Goal: Transaction & Acquisition: Obtain resource

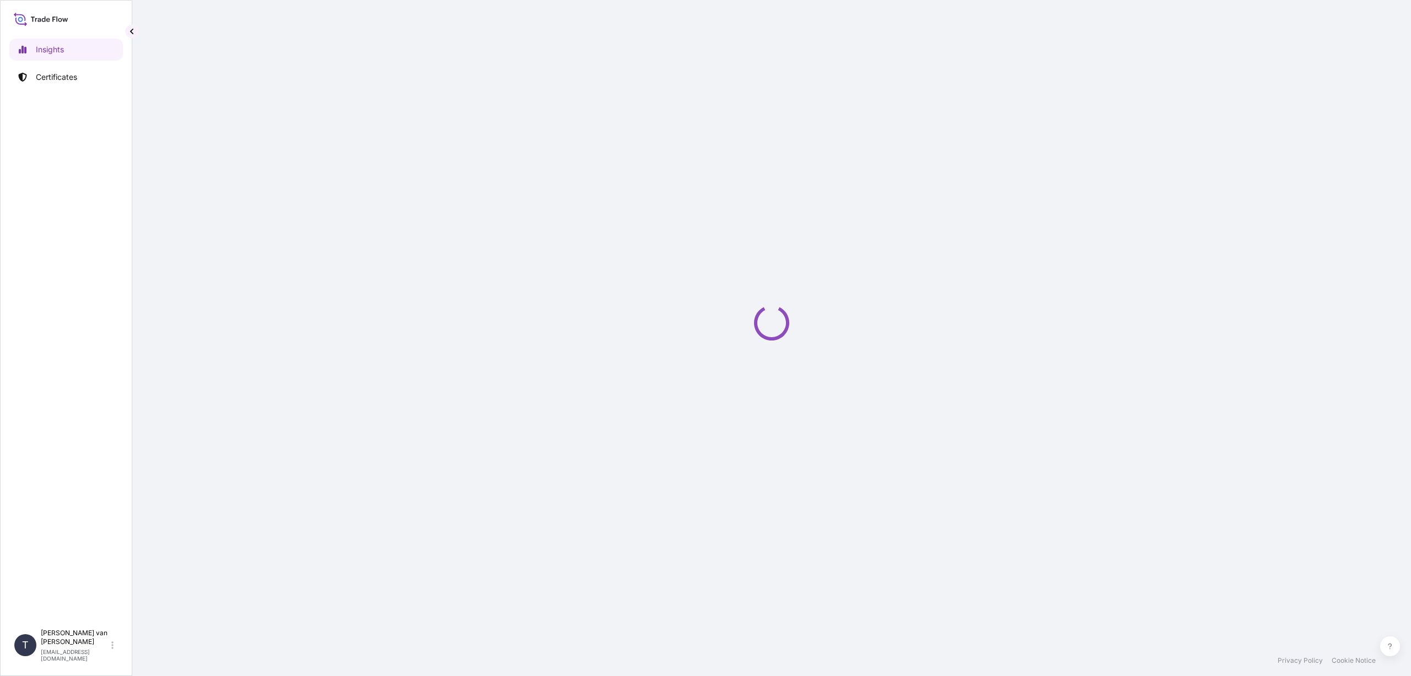
select select "2025"
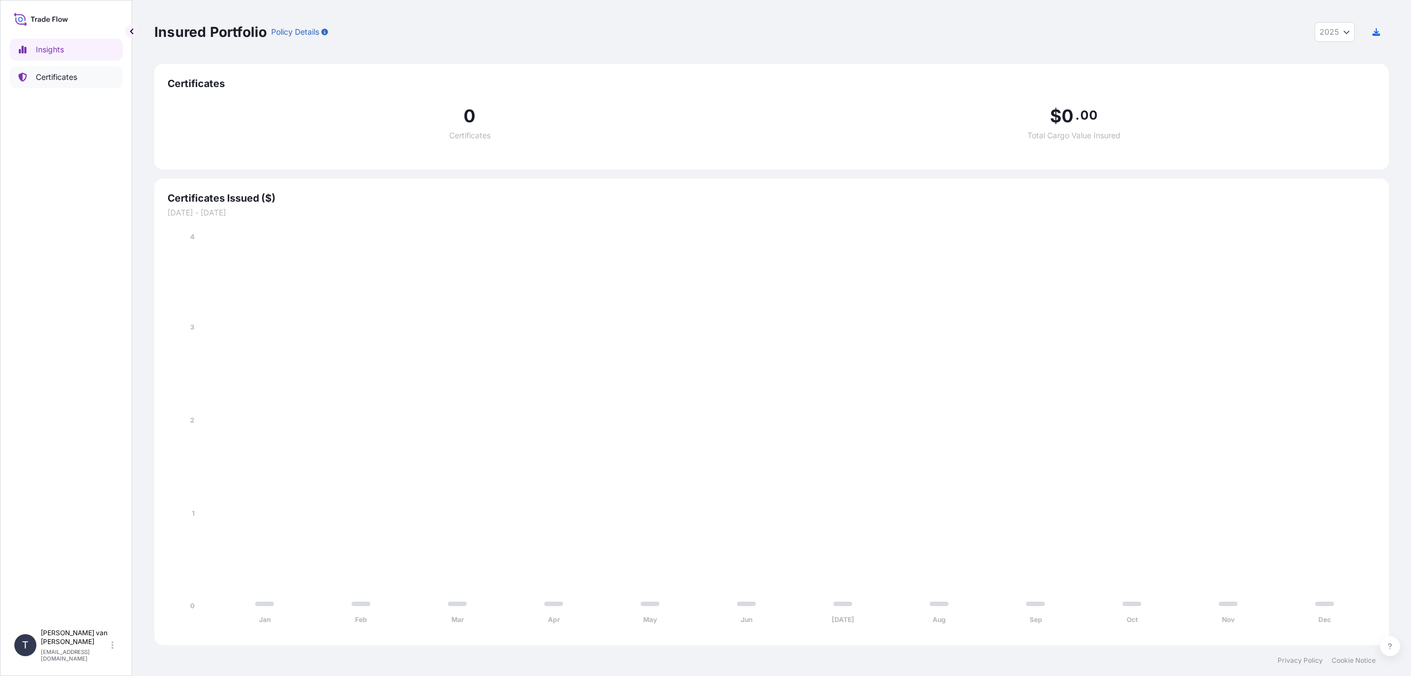
click at [70, 75] on p "Certificates" at bounding box center [56, 77] width 41 height 11
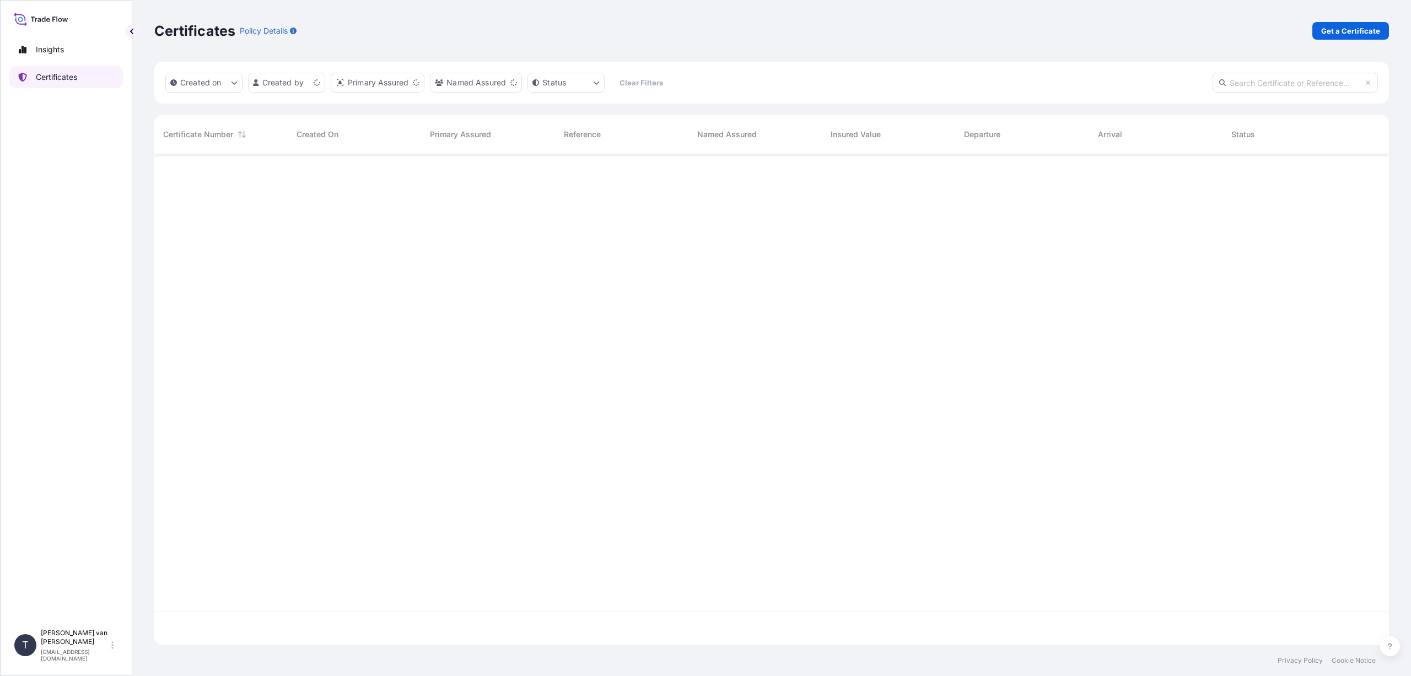
scroll to position [489, 1227]
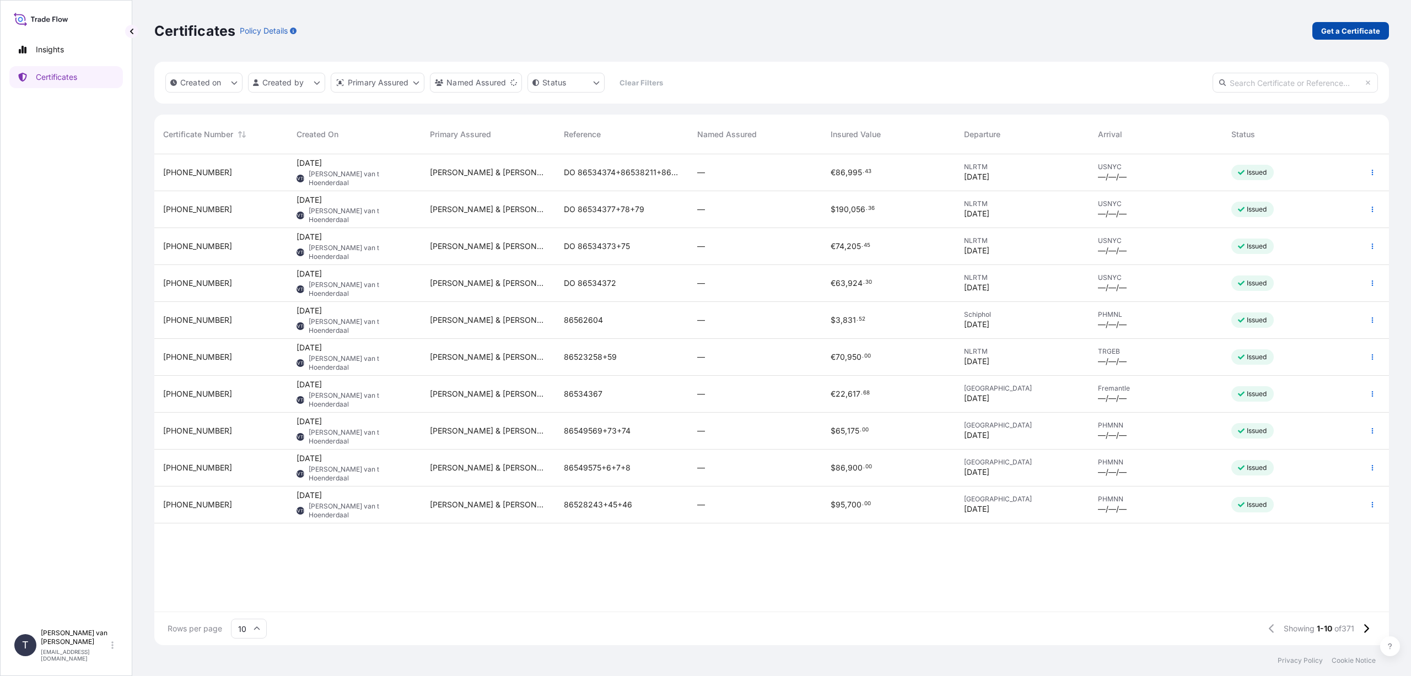
click at [1372, 31] on p "Get a Certificate" at bounding box center [1350, 30] width 59 height 11
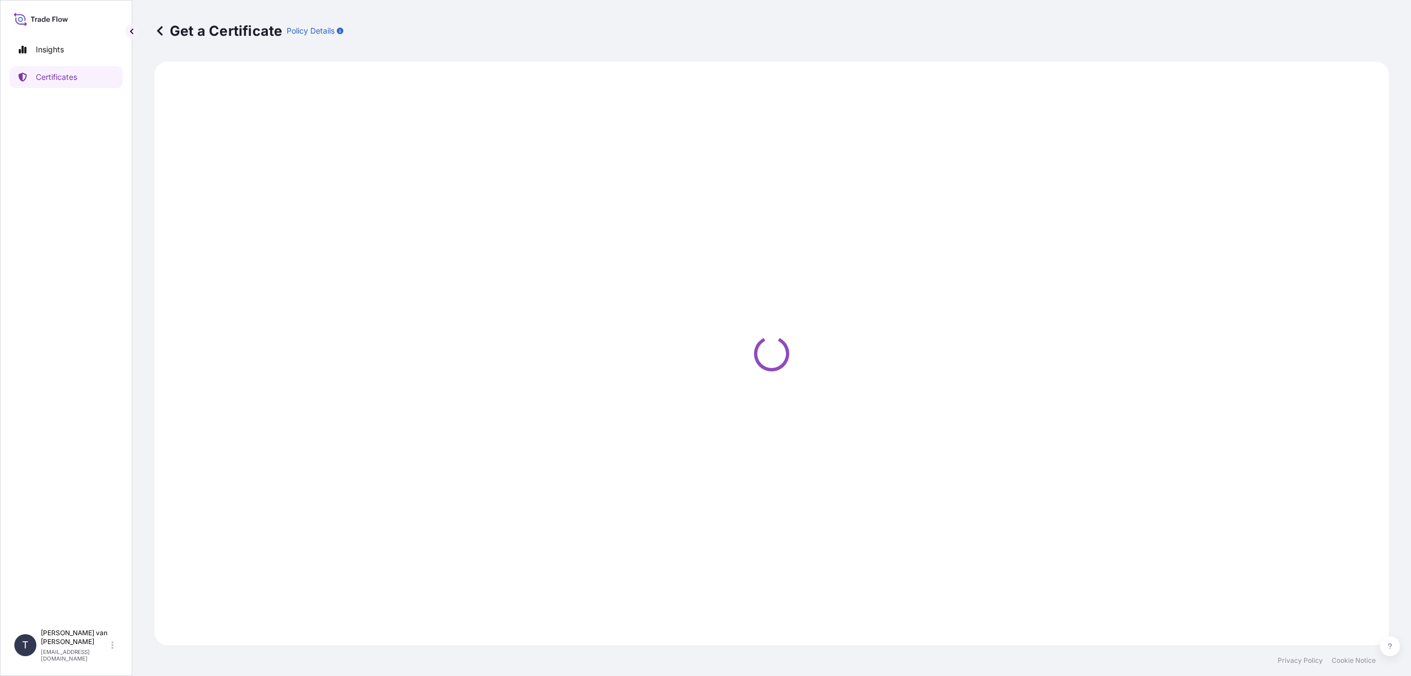
select select "Sea"
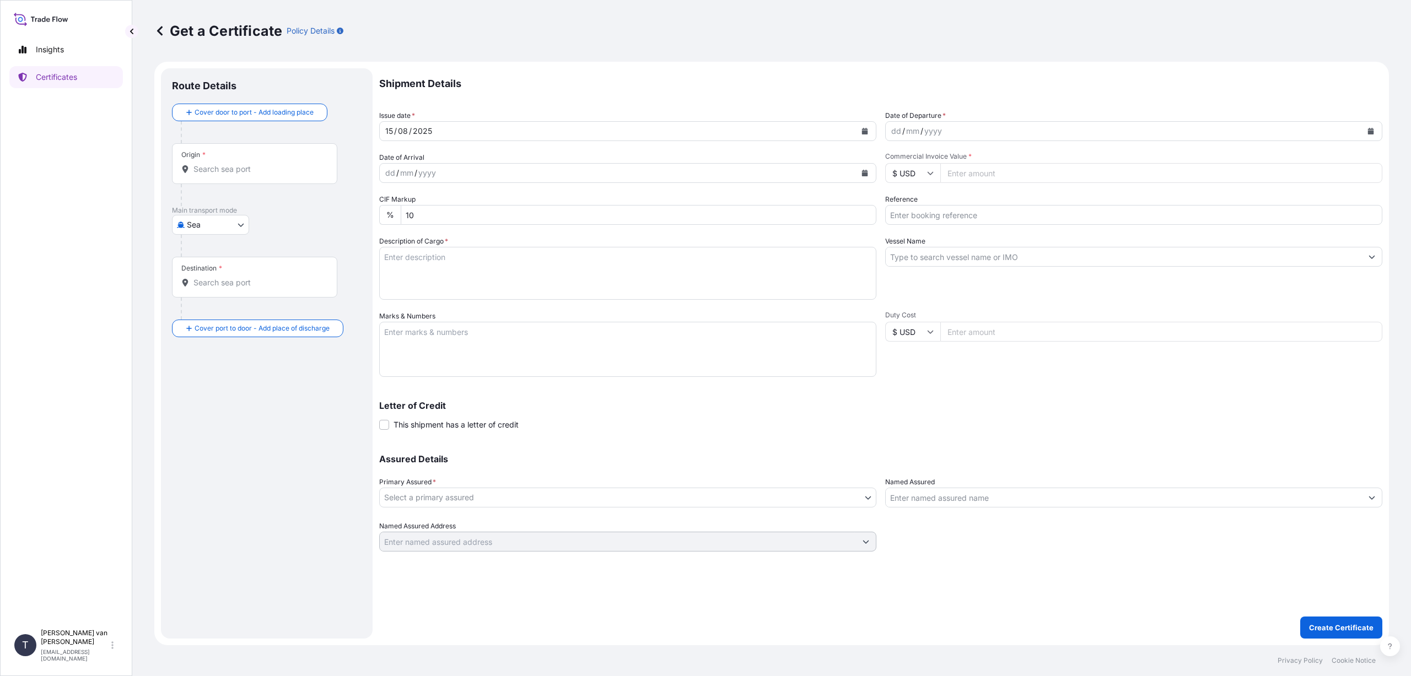
click at [217, 165] on input "Origin *" at bounding box center [258, 169] width 130 height 11
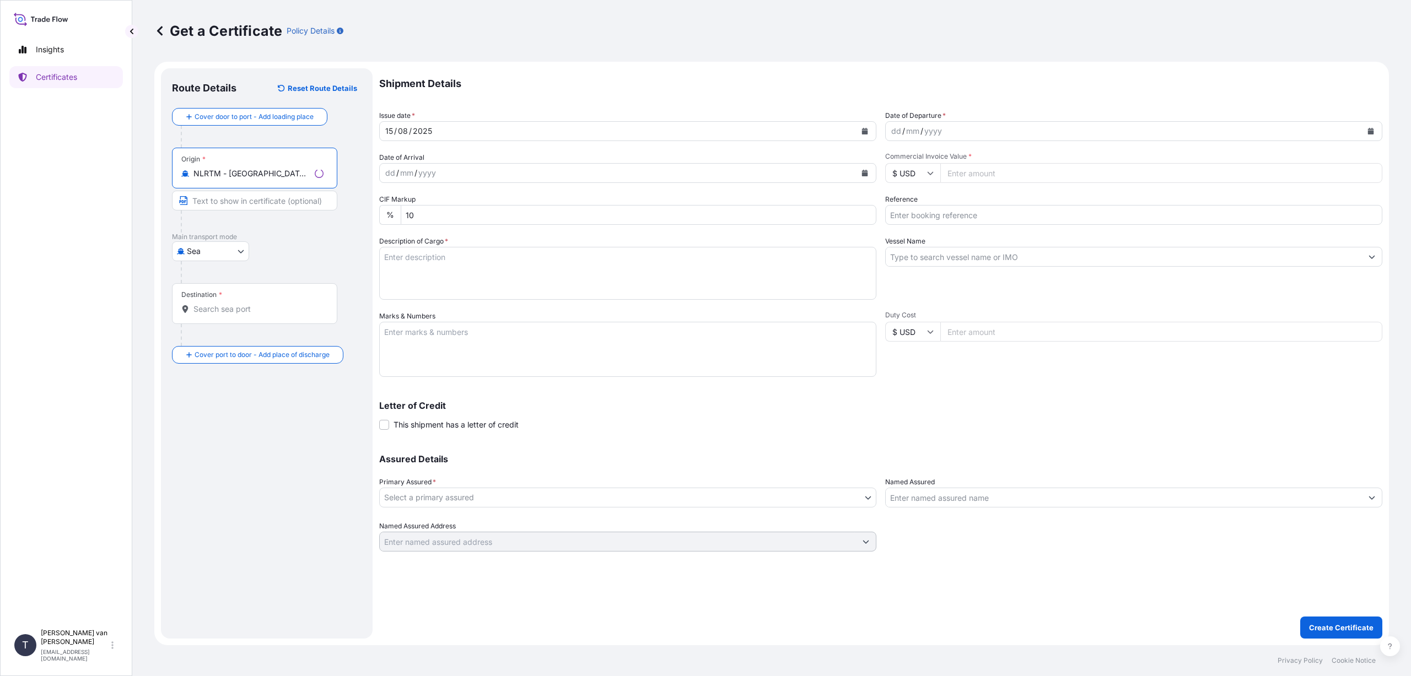
type input "NLRTM - Rotterdam, Netherlands"
drag, startPoint x: 221, startPoint y: 304, endPoint x: 225, endPoint y: 308, distance: 6.3
click at [221, 304] on input "Destination *" at bounding box center [258, 309] width 130 height 11
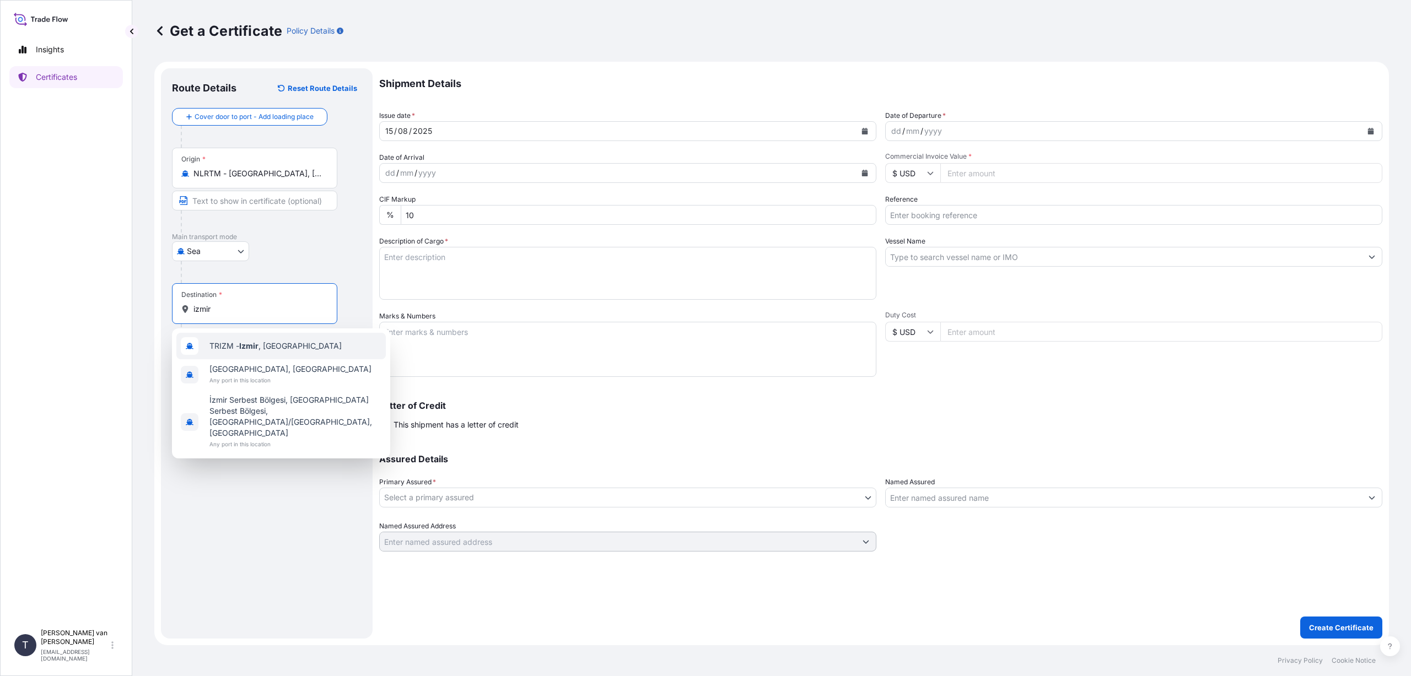
click at [275, 346] on span "TRIZM - Izmir , Turkey" at bounding box center [275, 346] width 132 height 11
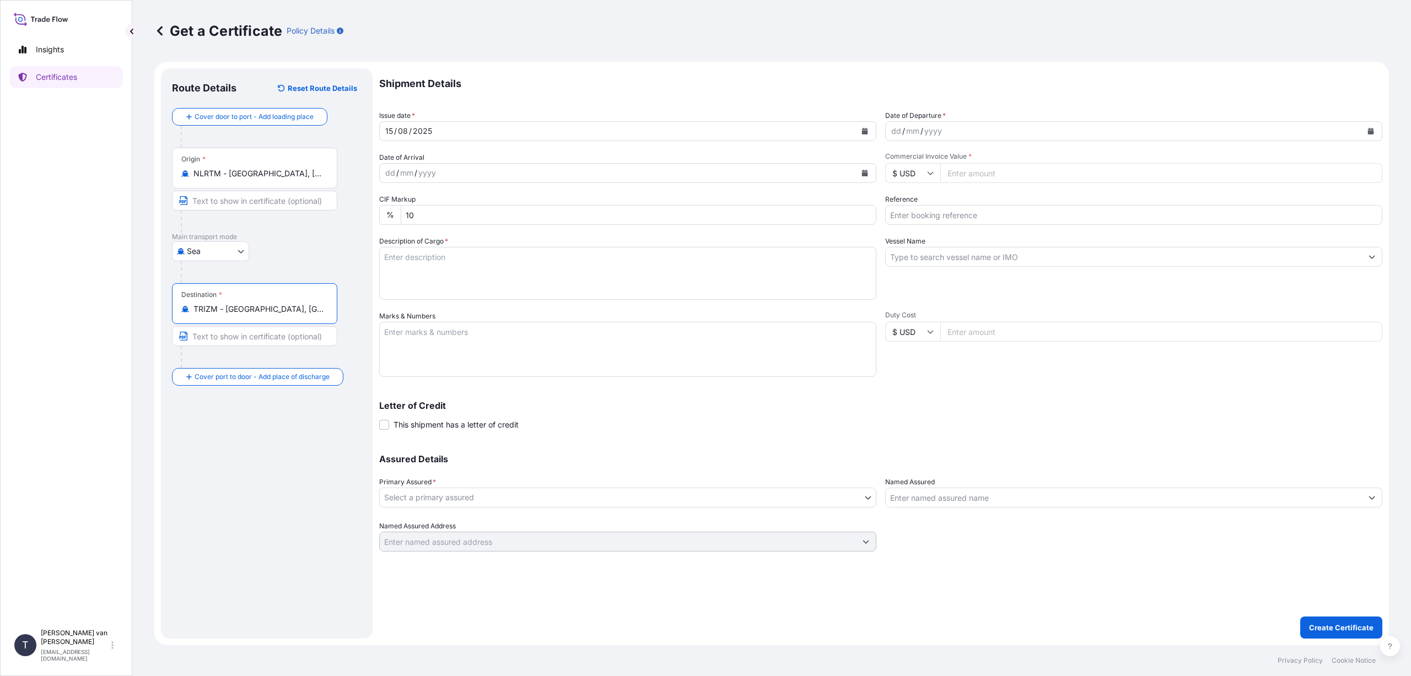
type input "TRIZM - Izmir, Turkey"
click at [471, 128] on div "15 / 08 / 2025" at bounding box center [618, 131] width 476 height 20
click at [863, 129] on icon "Calendar" at bounding box center [865, 131] width 6 height 7
click at [439, 246] on div "13" at bounding box center [441, 245] width 20 height 20
click at [975, 132] on div "dd / mm / yyyy" at bounding box center [1124, 131] width 476 height 20
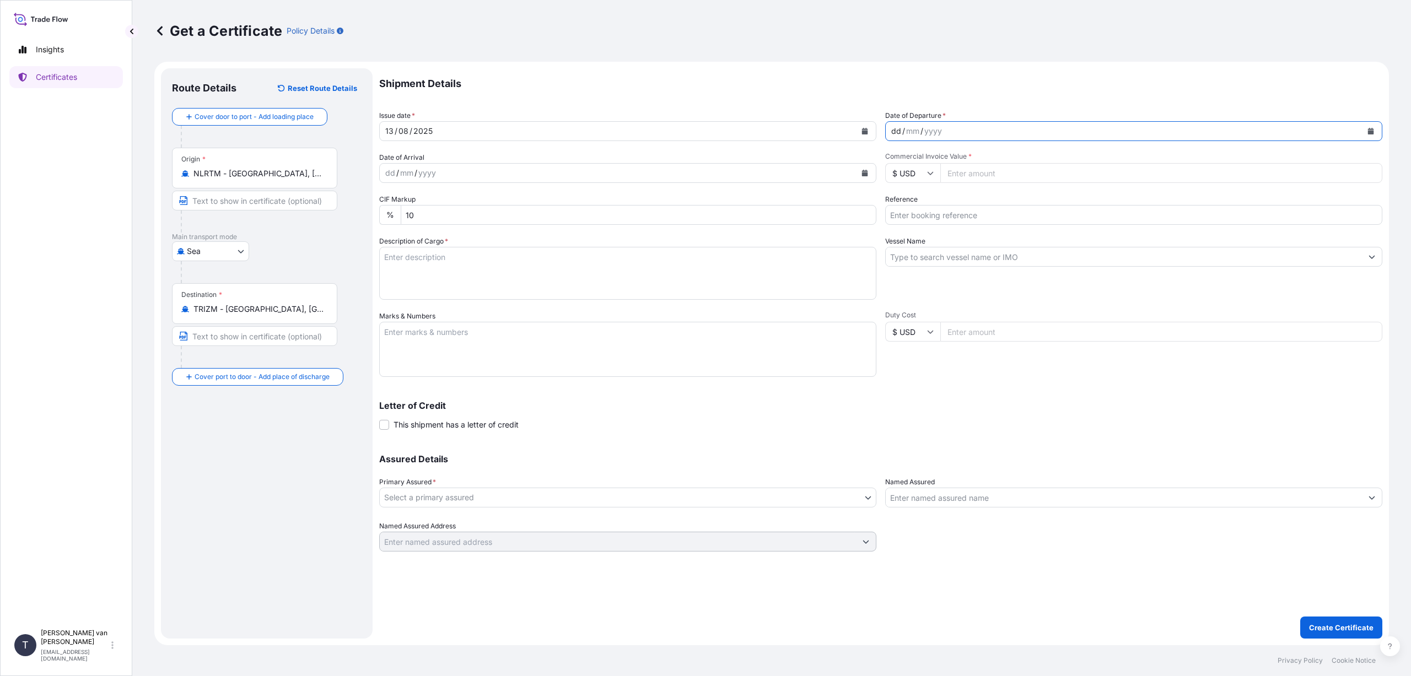
click at [1374, 136] on button "Calendar" at bounding box center [1371, 131] width 18 height 18
click at [947, 248] on div "13" at bounding box center [947, 245] width 20 height 20
click at [921, 177] on input "$ USD" at bounding box center [912, 173] width 55 height 20
click at [906, 201] on div "€ EUR" at bounding box center [913, 203] width 46 height 21
type input "€ EUR"
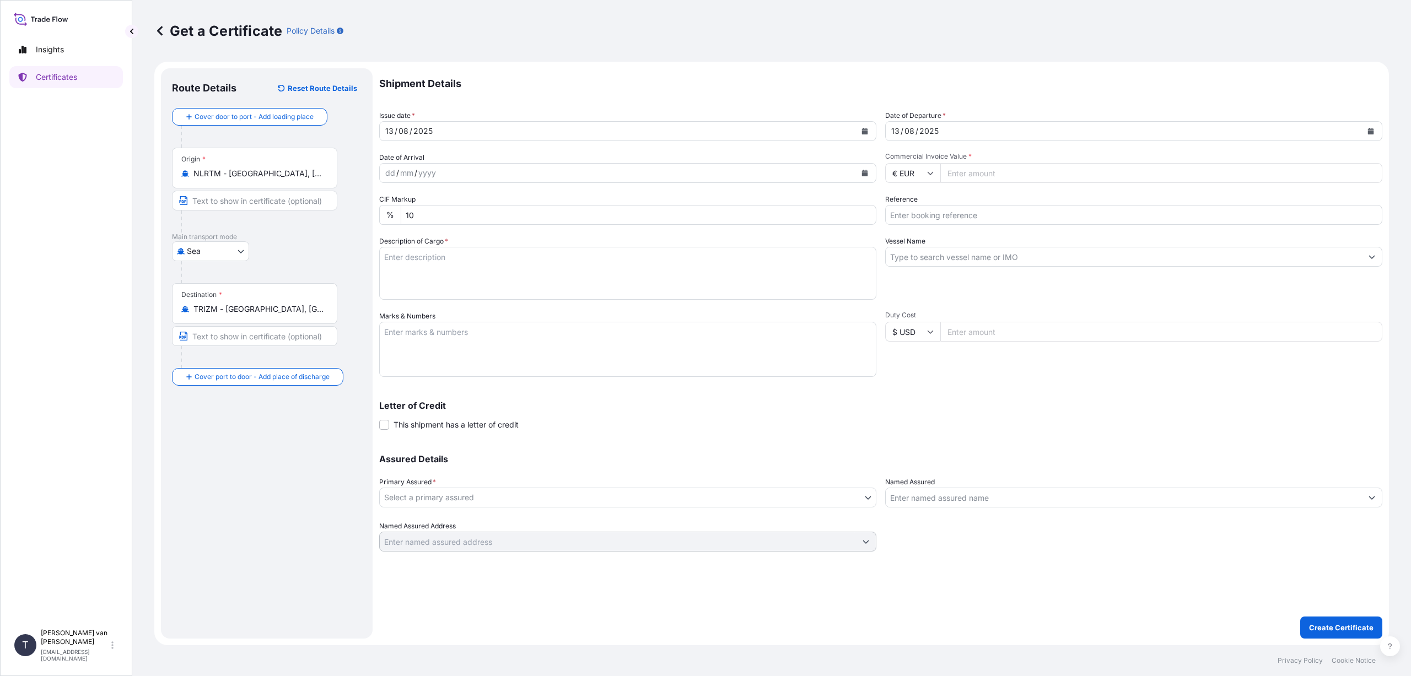
click at [971, 174] on input "Commercial Invoice Value *" at bounding box center [1161, 173] width 442 height 20
type input "88500"
click at [1202, 413] on div "Letter of Credit This shipment has a letter of credit Letter of credit * Letter…" at bounding box center [880, 415] width 1003 height 29
click at [950, 221] on input "Reference" at bounding box center [1133, 215] width 497 height 20
type input "d"
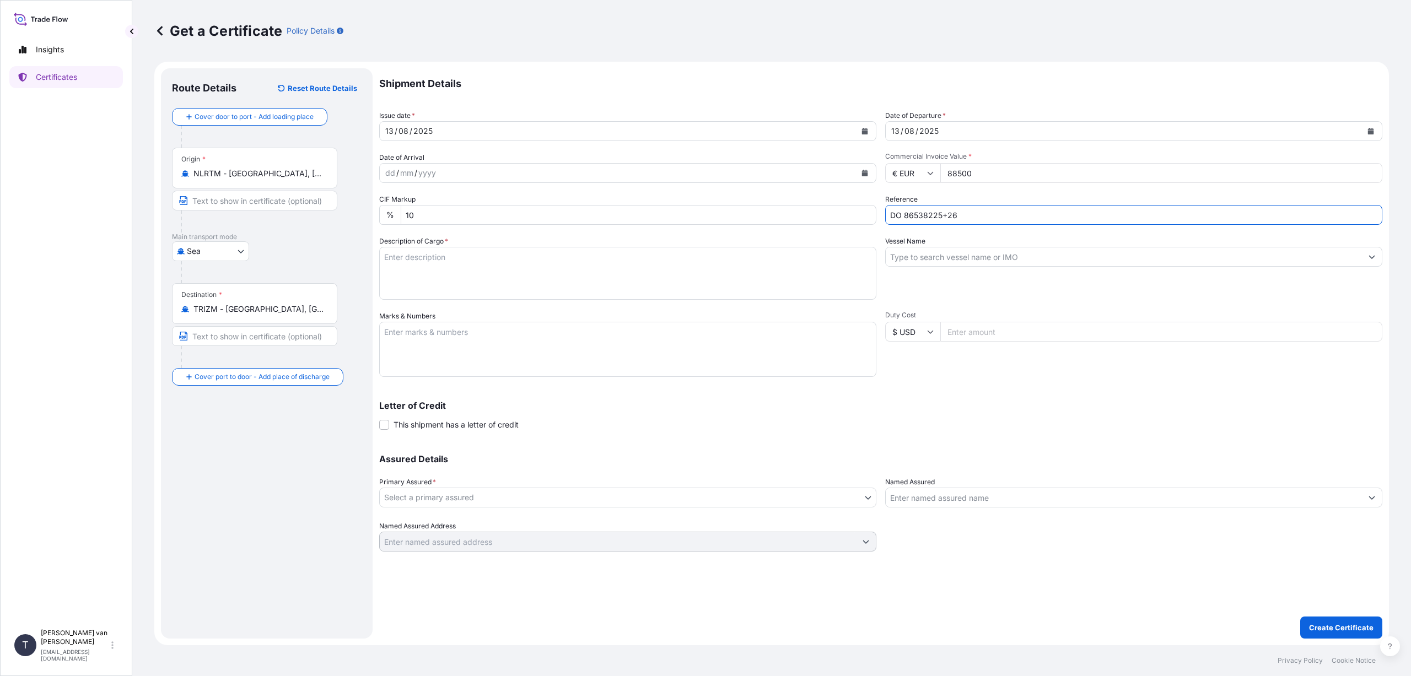
type input "DO 86538225+26"
click at [932, 260] on input "Vessel Name" at bounding box center [1124, 257] width 476 height 20
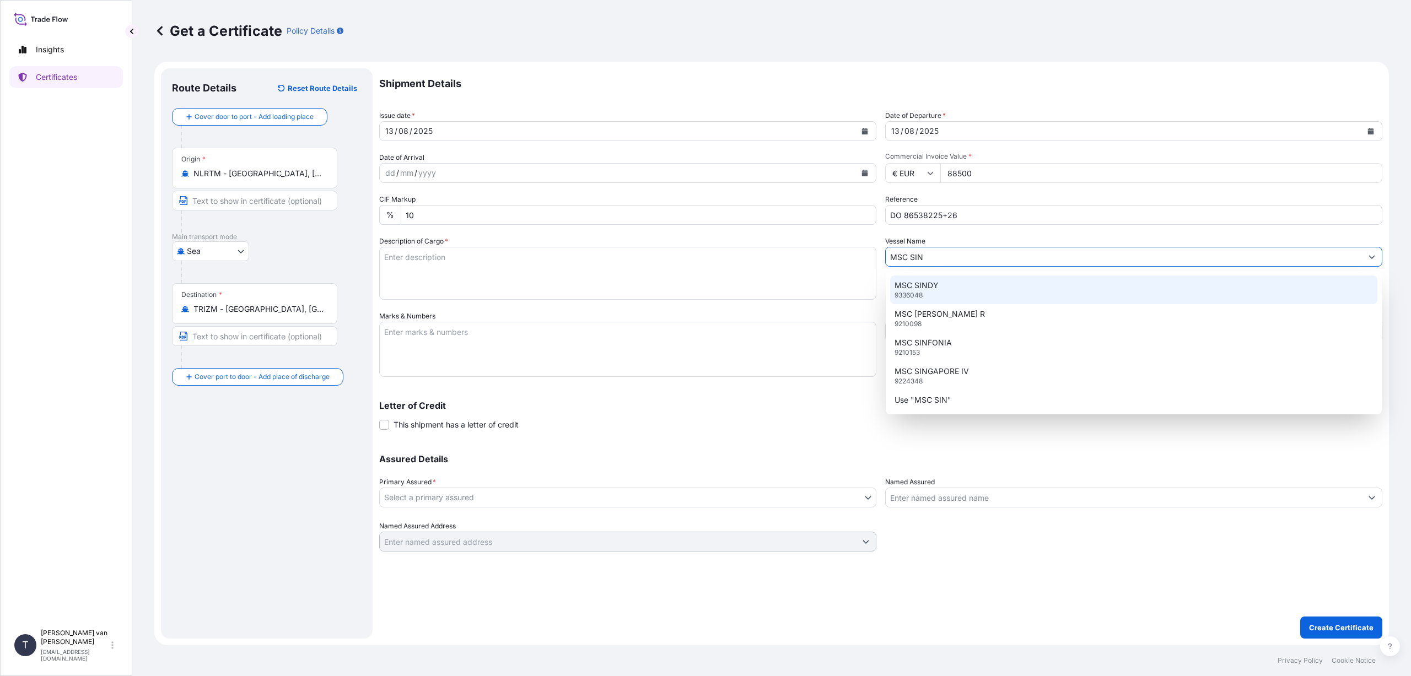
click at [945, 288] on div "MSC SINDY 9336048" at bounding box center [1133, 290] width 487 height 29
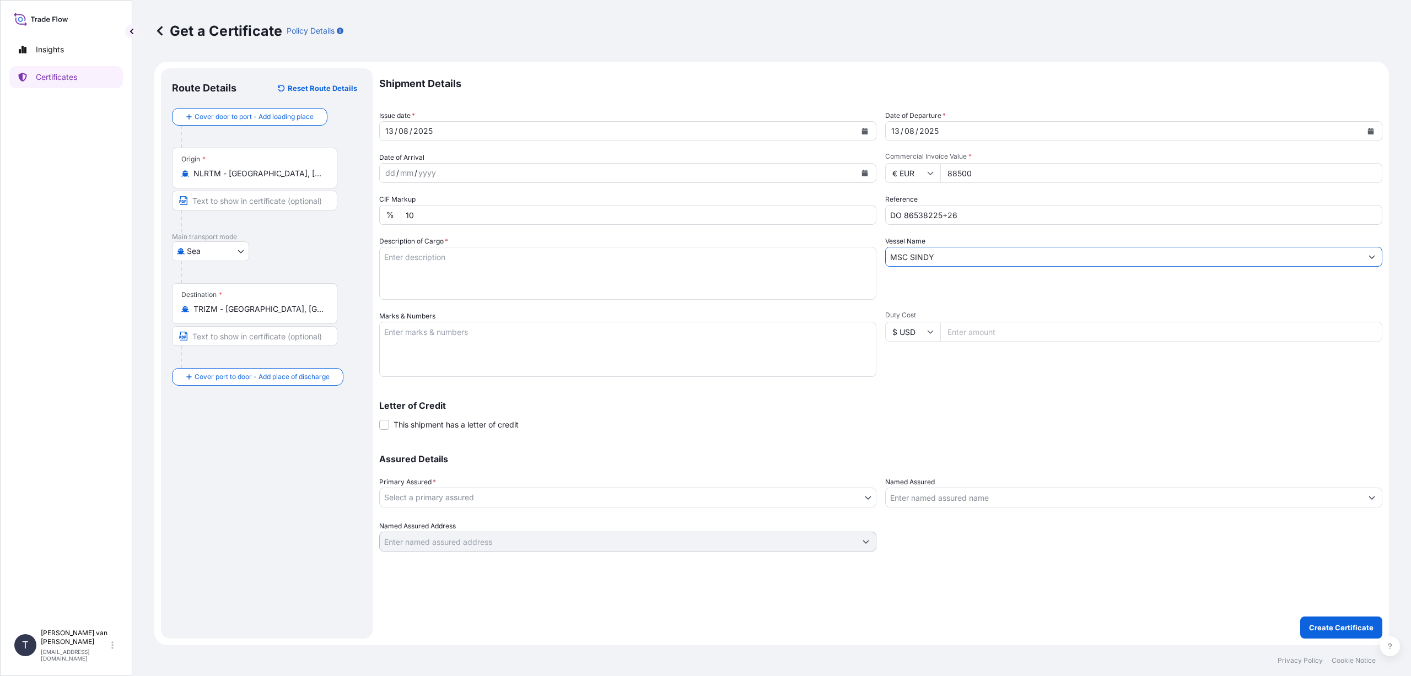
type input "MSC SINDY"
click at [418, 259] on textarea "Description of Cargo *" at bounding box center [627, 273] width 497 height 53
type textarea "2x 40ft container, containing: 2000 bags x 25 kg Merigel 341 HScode: 35051050 N…"
click at [466, 365] on textarea "Marks & Numbers" at bounding box center [627, 349] width 497 height 55
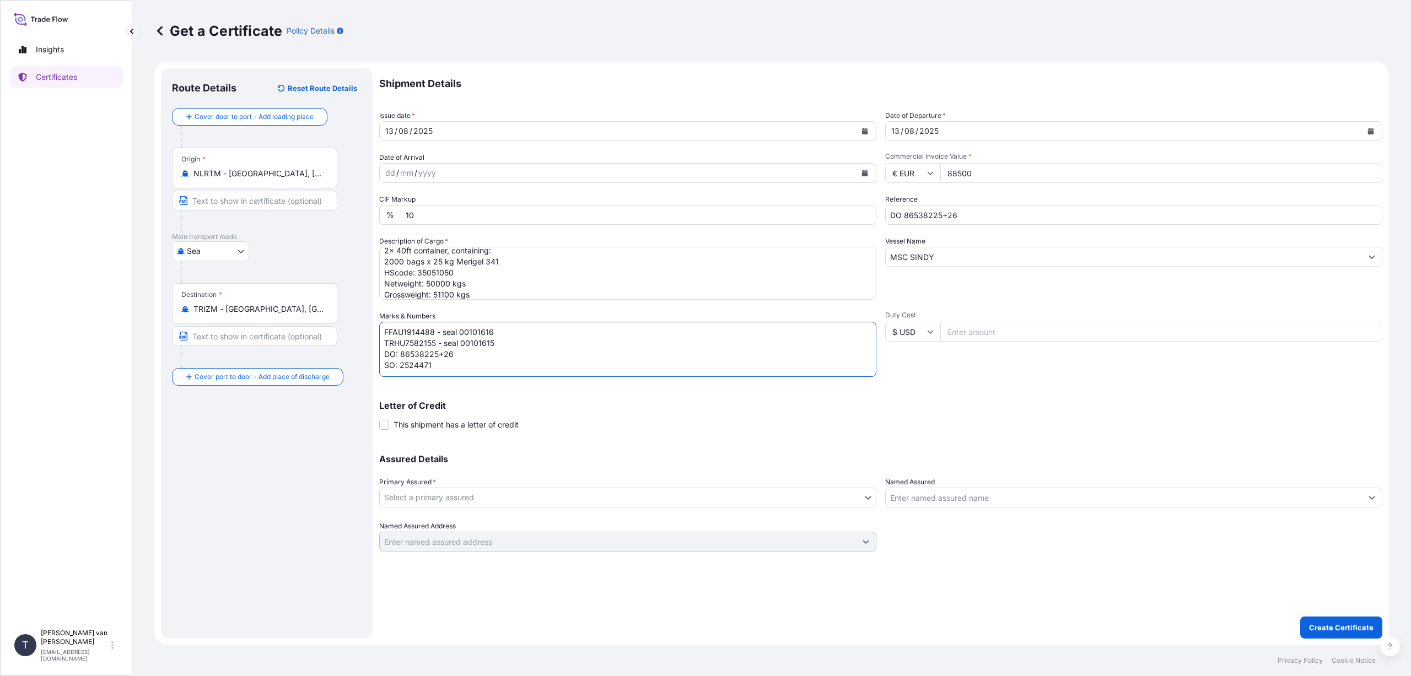
scroll to position [4, 0]
type textarea "FFAU1914488 - seal 00101616 TRHU7582155 - seal 00101615 DO: 86538225+26 SO: 252…"
click at [601, 498] on body "Insights Certificates T Tim van t Hoenderdaal logistics@tmalogistics.nl Get a C…" at bounding box center [705, 338] width 1411 height 676
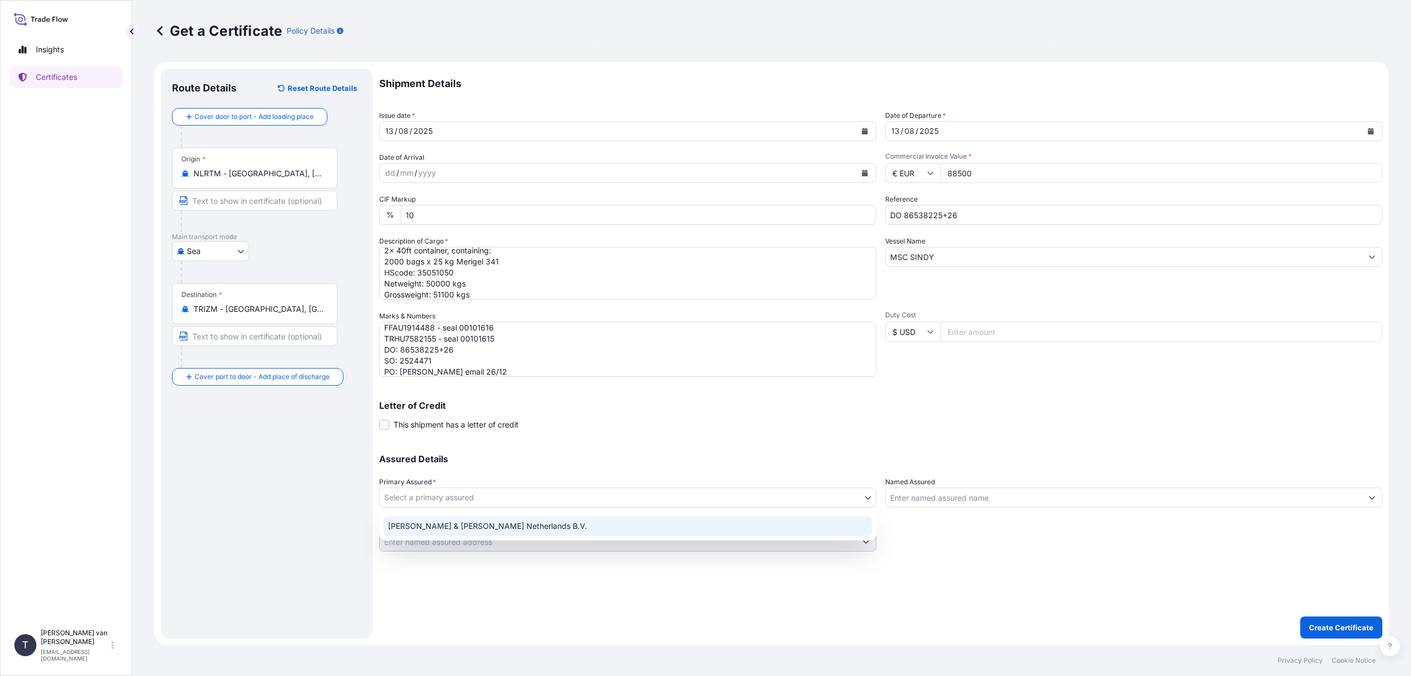
click at [587, 524] on div "Tate & Lyle Netherlands B.V." at bounding box center [628, 527] width 488 height 20
select select "31666"
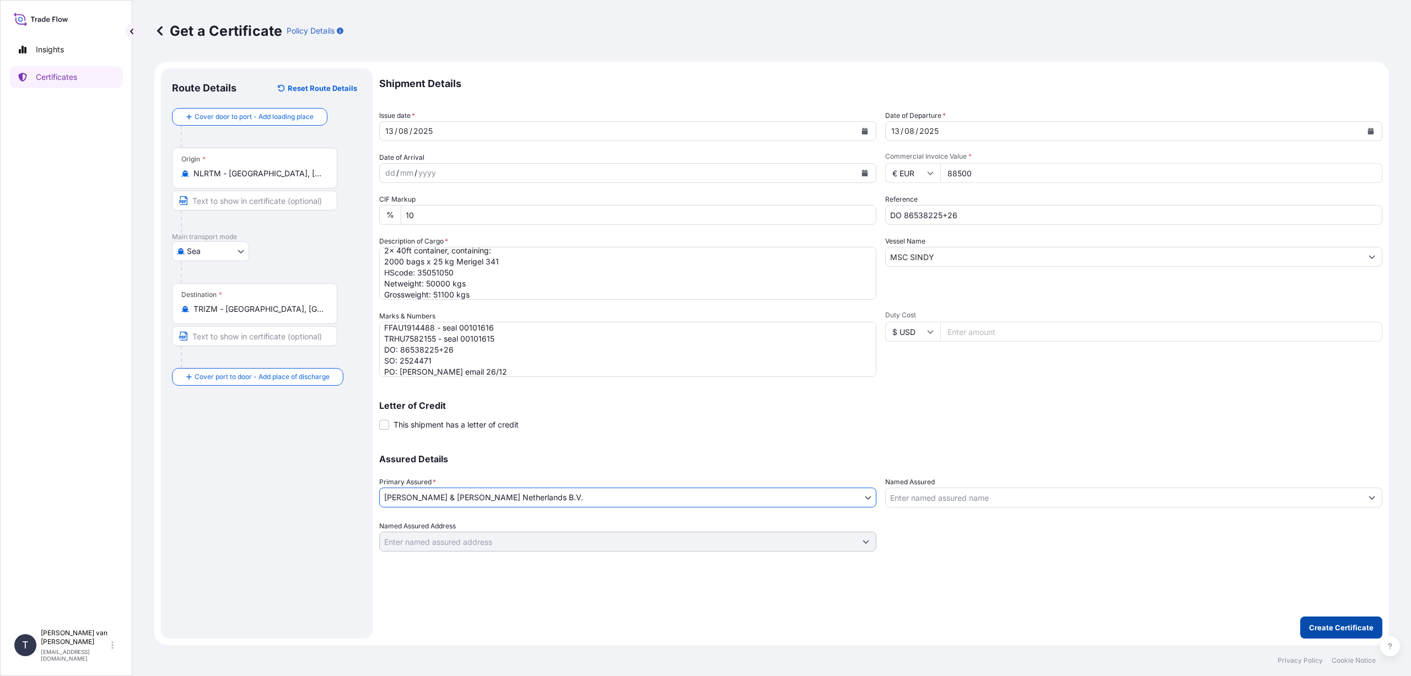
click at [1357, 626] on p "Create Certificate" at bounding box center [1341, 627] width 64 height 11
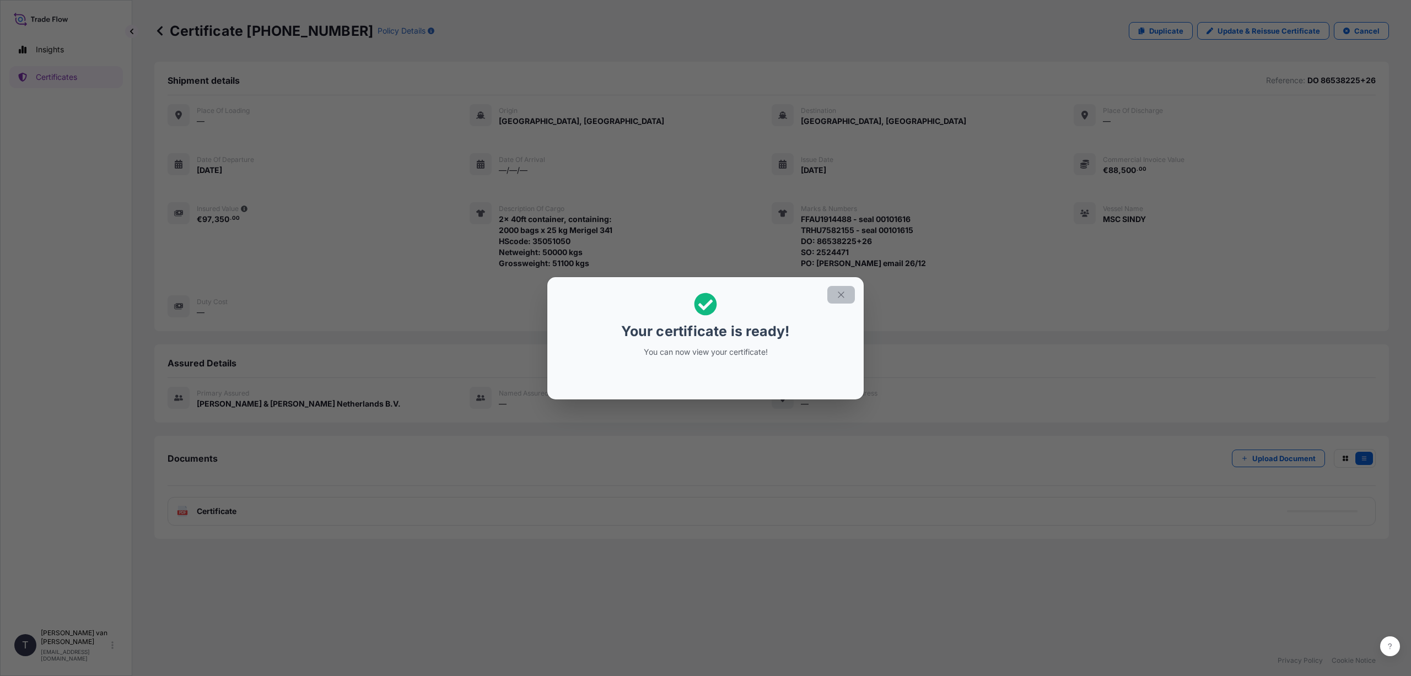
click at [838, 294] on icon "button" at bounding box center [841, 295] width 10 height 10
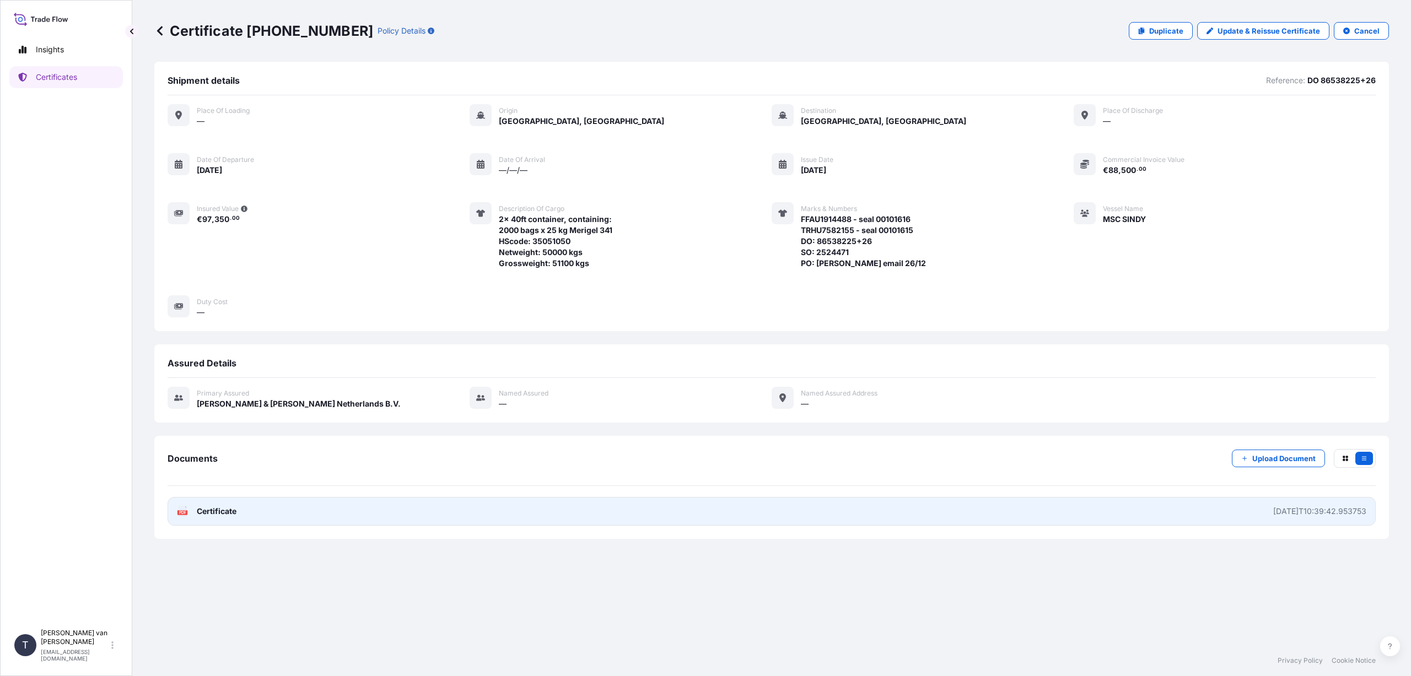
click at [232, 513] on span "Certificate" at bounding box center [217, 511] width 40 height 11
